Goal: Transaction & Acquisition: Purchase product/service

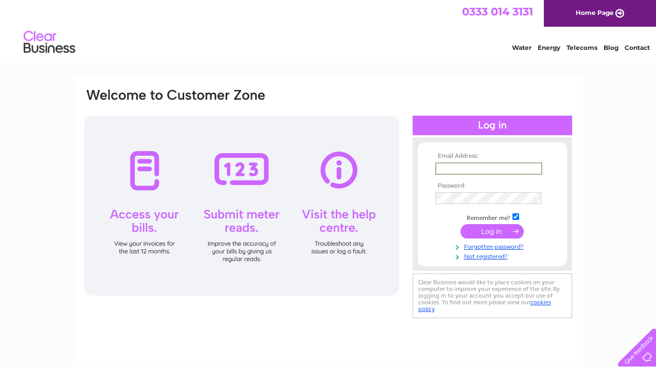
type input "iansafe4life@hotmail.co.uk"
click at [482, 227] on input "submit" at bounding box center [491, 231] width 63 height 14
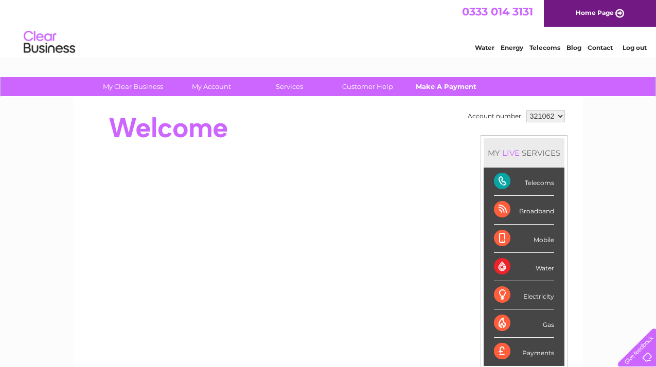
click at [433, 86] on link "Make A Payment" at bounding box center [445, 86] width 85 height 19
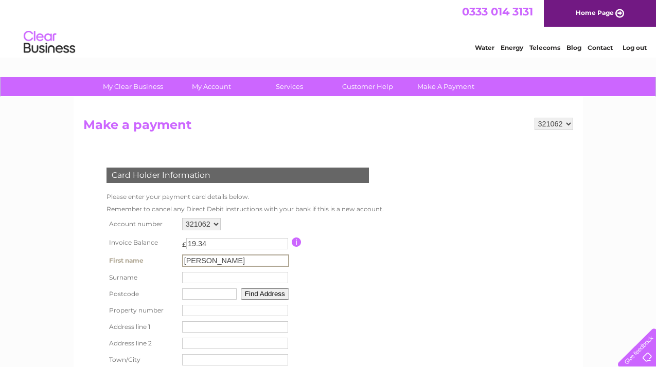
type input "[PERSON_NAME]"
type input "DY2 0HW"
click at [283, 292] on button "Find Address" at bounding box center [263, 293] width 48 height 11
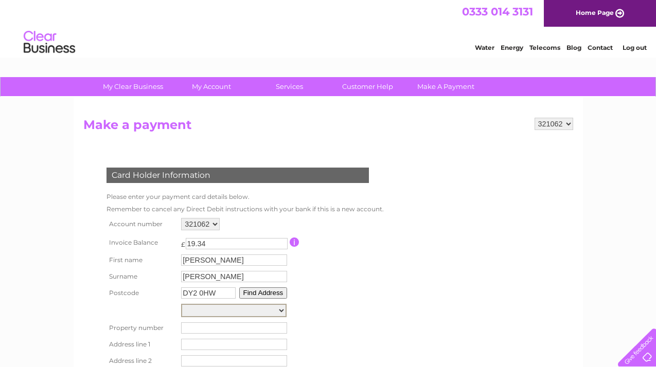
select select "[STREET_ADDRESS]"
type input "35"
type input "[GEOGRAPHIC_DATA]"
type input "[PERSON_NAME]"
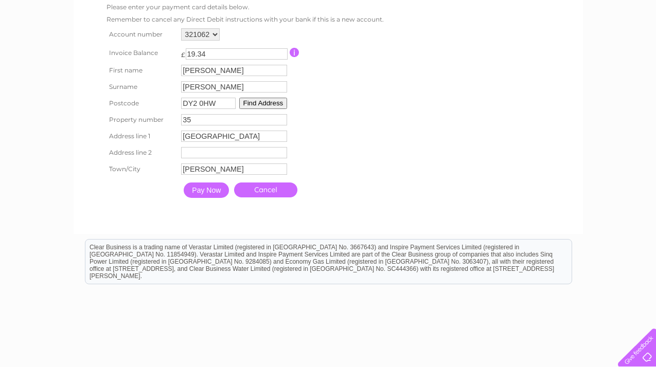
scroll to position [190, 0]
click at [211, 193] on input "Pay Now" at bounding box center [206, 189] width 45 height 15
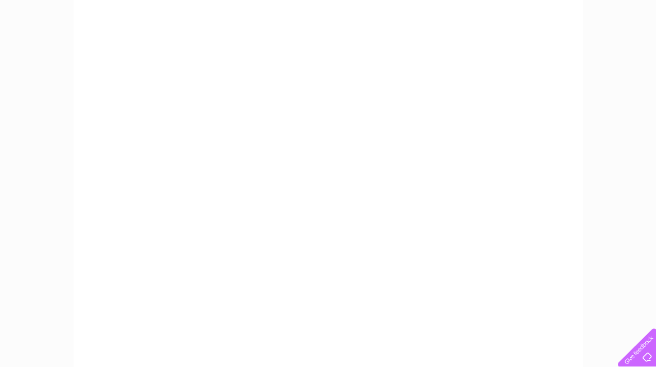
scroll to position [176, 0]
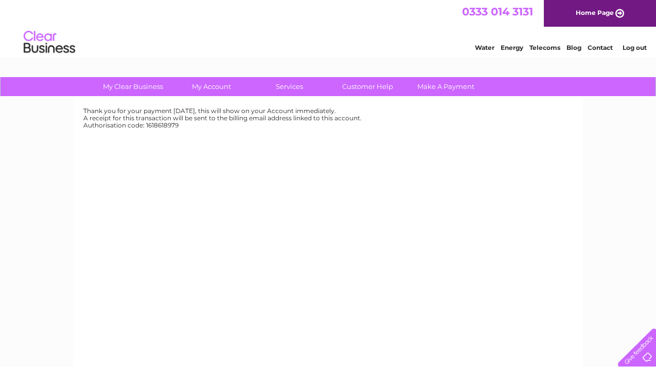
click at [631, 48] on link "Log out" at bounding box center [634, 48] width 24 height 8
